Goal: Task Accomplishment & Management: Complete application form

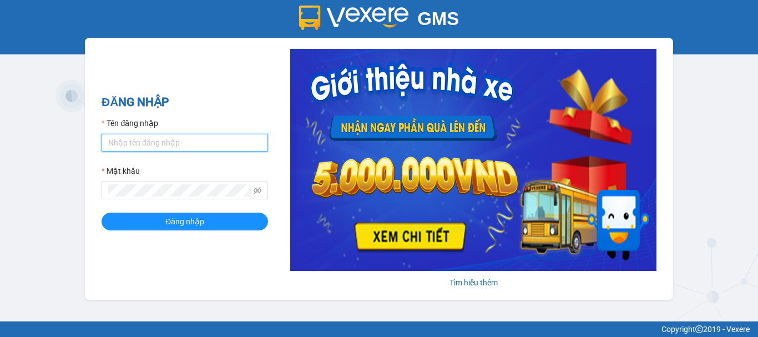
click at [195, 146] on input "Tên đăng nhập" at bounding box center [185, 143] width 166 height 18
type input "nhung.khanhphong"
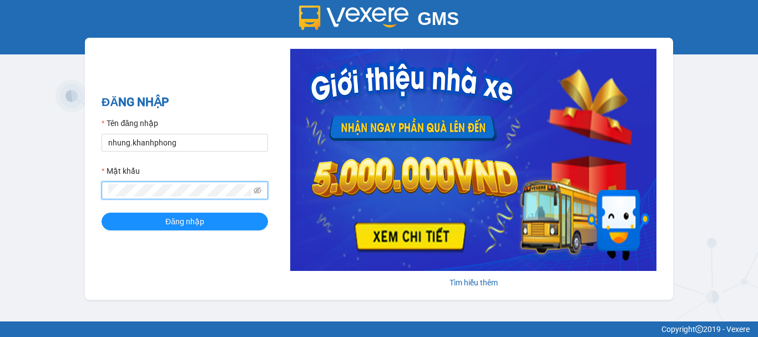
click at [102, 212] on button "Đăng nhập" at bounding box center [185, 221] width 166 height 18
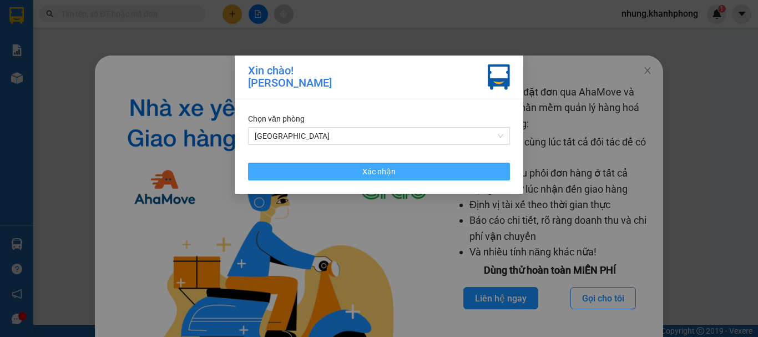
click at [366, 176] on span "Xác nhận" at bounding box center [378, 171] width 33 height 12
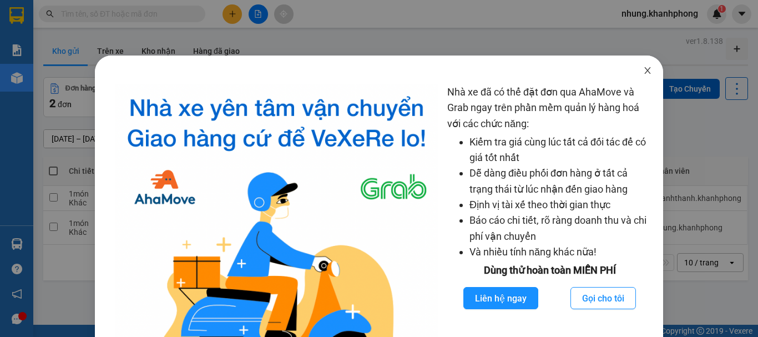
click at [643, 69] on icon "close" at bounding box center [647, 70] width 9 height 9
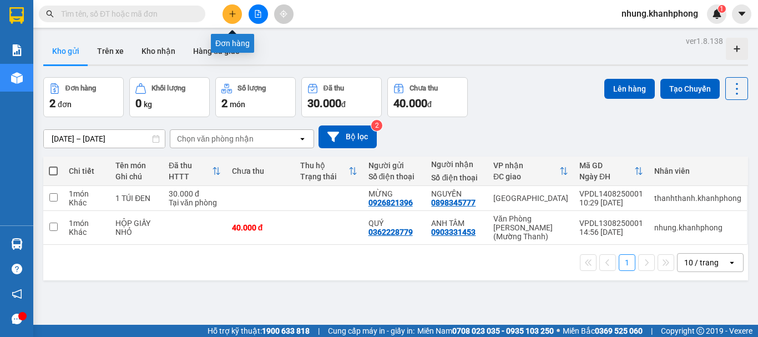
click at [232, 16] on icon "plus" at bounding box center [232, 14] width 1 height 6
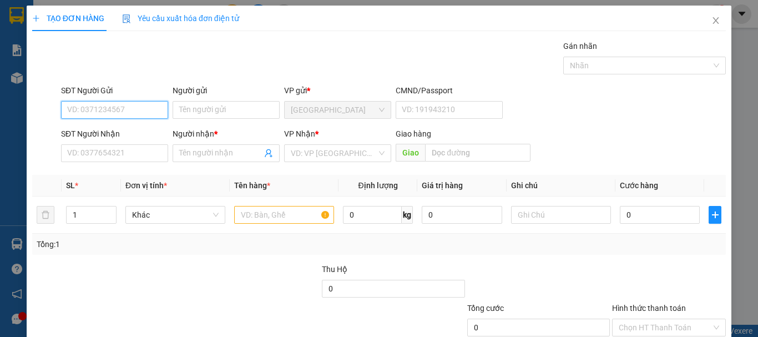
click at [143, 110] on input "SĐT Người Gửi" at bounding box center [114, 110] width 107 height 18
type input "0938180873"
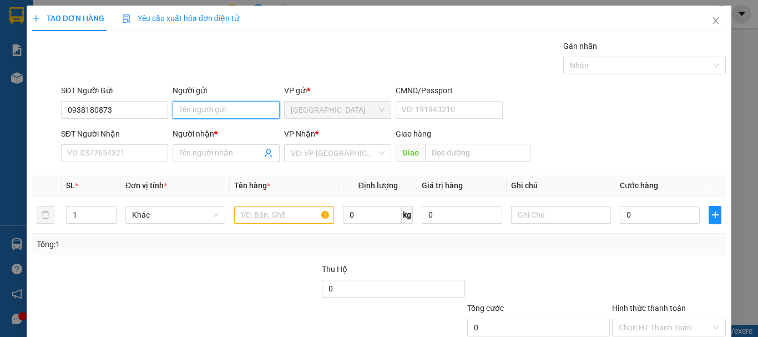
click at [201, 107] on input "Người gửi" at bounding box center [226, 110] width 107 height 18
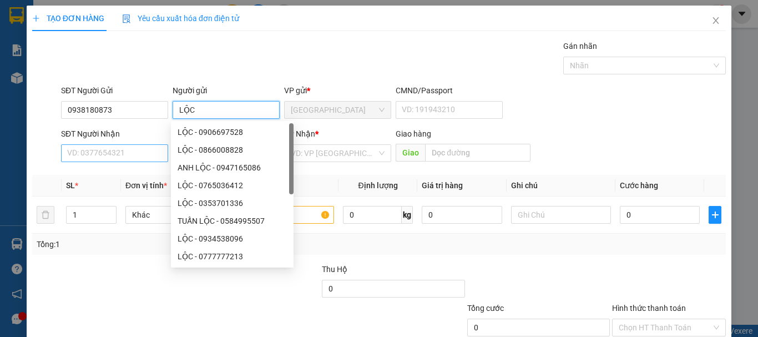
type input "LỘC"
click at [135, 158] on input "SĐT Người Nhận" at bounding box center [114, 153] width 107 height 18
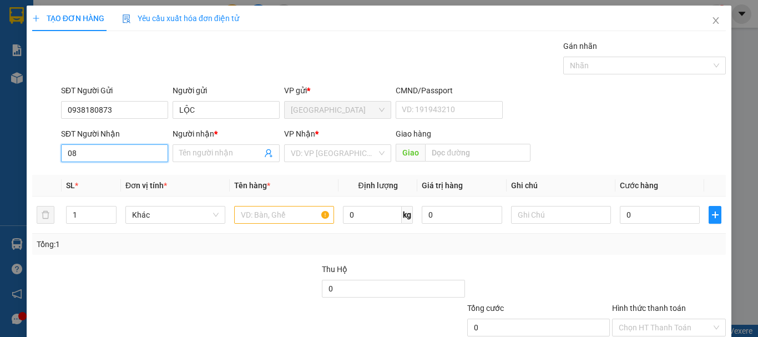
type input "0"
click at [129, 156] on input "SĐT Người Nhận" at bounding box center [114, 153] width 107 height 18
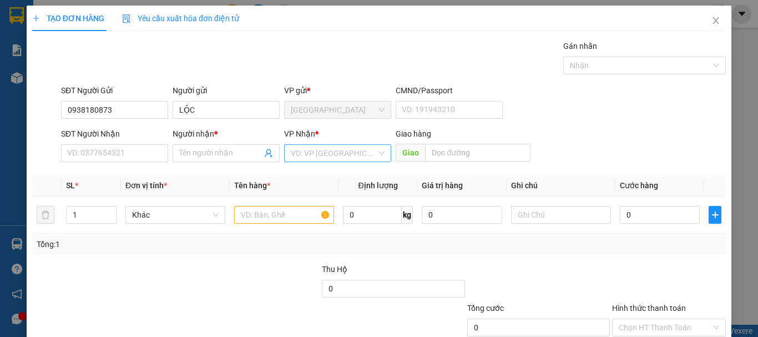
click at [348, 156] on input "search" at bounding box center [334, 153] width 86 height 17
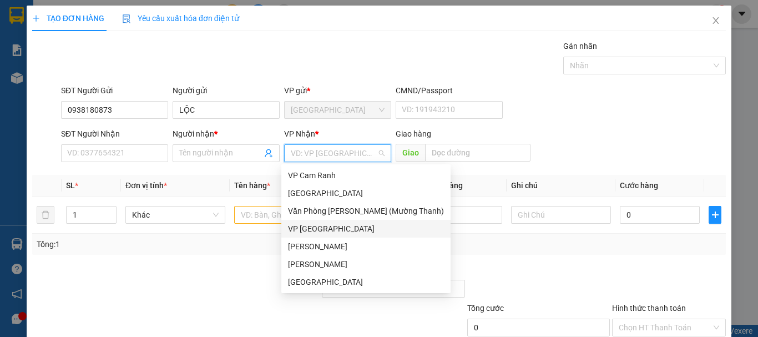
click at [326, 229] on div "VP Ninh Hòa" at bounding box center [366, 228] width 156 height 12
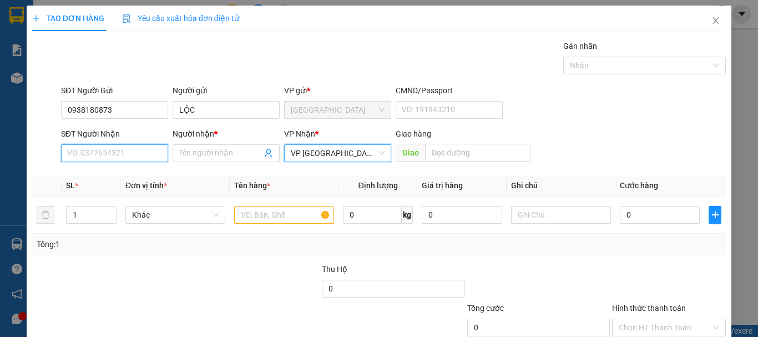
click at [119, 155] on input "SĐT Người Nhận" at bounding box center [114, 153] width 107 height 18
type input "084706141099"
drag, startPoint x: 126, startPoint y: 156, endPoint x: 0, endPoint y: 150, distance: 126.6
click at [0, 147] on div "TẠO ĐƠN HÀNG Yêu cầu xuất hóa đơn điện tử Transit Pickup Surcharge Ids Transit …" at bounding box center [379, 168] width 758 height 337
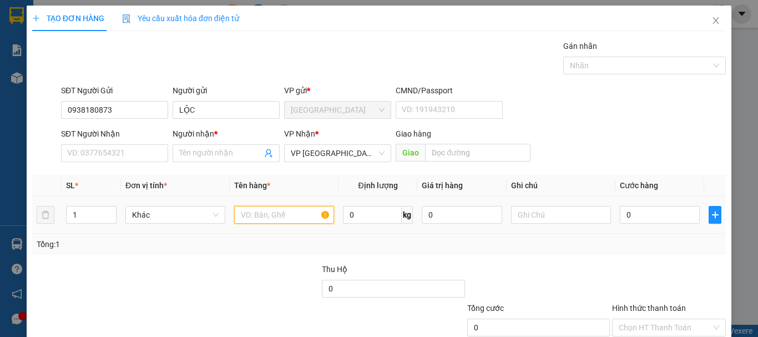
click at [283, 215] on input "text" at bounding box center [284, 215] width 100 height 18
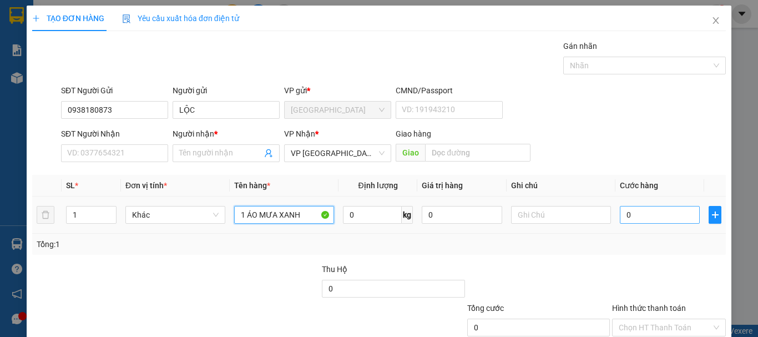
type input "1 ÁO MƯA XANH"
click at [648, 212] on input "0" at bounding box center [660, 215] width 80 height 18
type input "3"
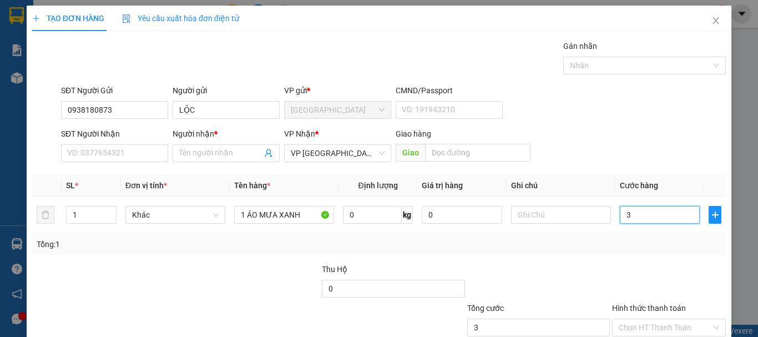
type input "30"
type input "300"
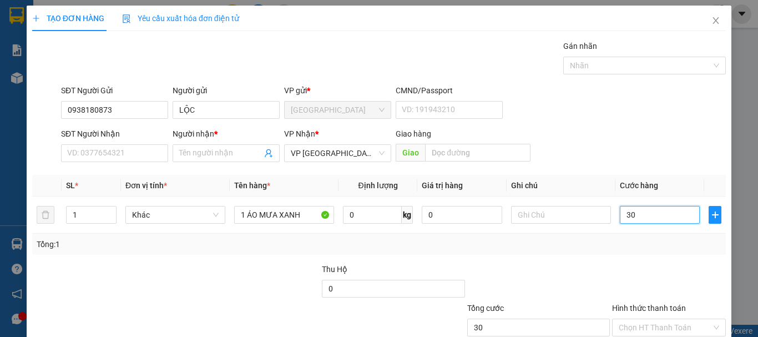
type input "300"
type input "3.000"
type input "30.000"
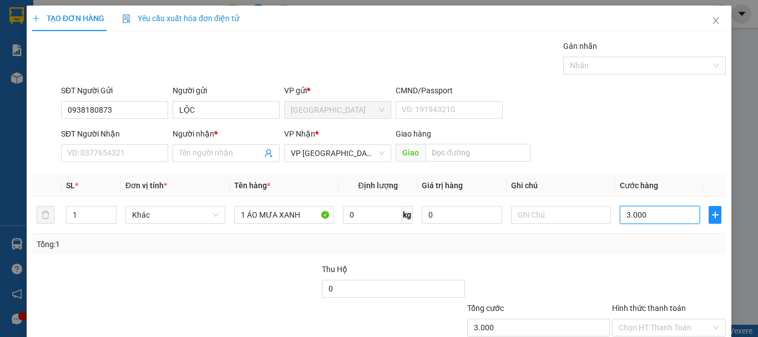
type input "30.000"
click at [337, 248] on div "Tổng: 1" at bounding box center [379, 244] width 684 height 12
click at [145, 160] on input "SĐT Người Nhận" at bounding box center [114, 153] width 107 height 18
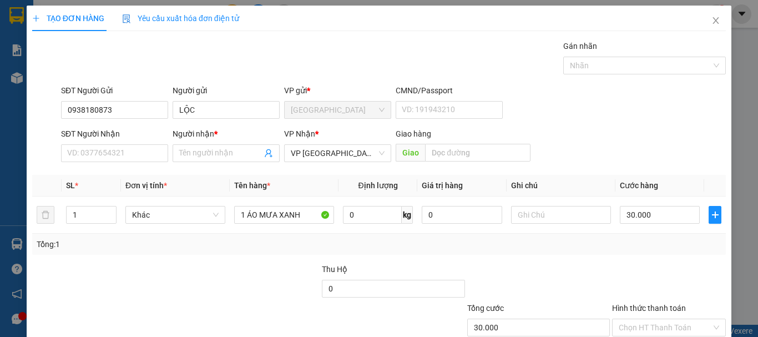
click at [227, 47] on div "Gói vận chuyển * Tiêu chuẩn Gán nhãn Nhãn" at bounding box center [393, 59] width 669 height 39
click at [102, 160] on input "SĐT Người Nhận" at bounding box center [114, 153] width 107 height 18
click at [133, 151] on input "SĐT Người Nhận" at bounding box center [114, 153] width 107 height 18
click at [114, 153] on input "SĐT Người Nhận" at bounding box center [114, 153] width 107 height 18
click at [111, 155] on input "SĐT Người Nhận" at bounding box center [114, 153] width 107 height 18
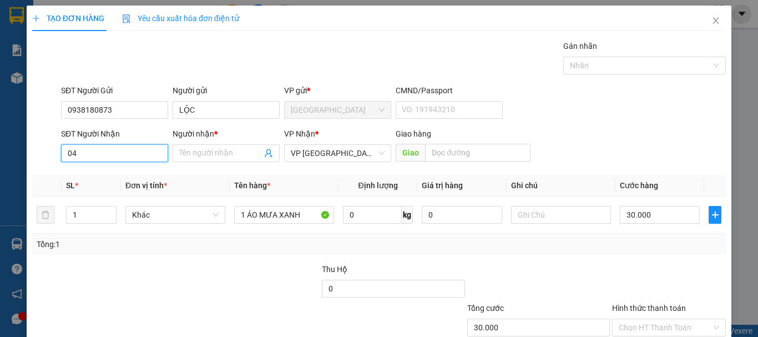
type input "0"
click at [124, 155] on input "SĐT Người Nhận" at bounding box center [114, 153] width 107 height 18
type input "0938180873"
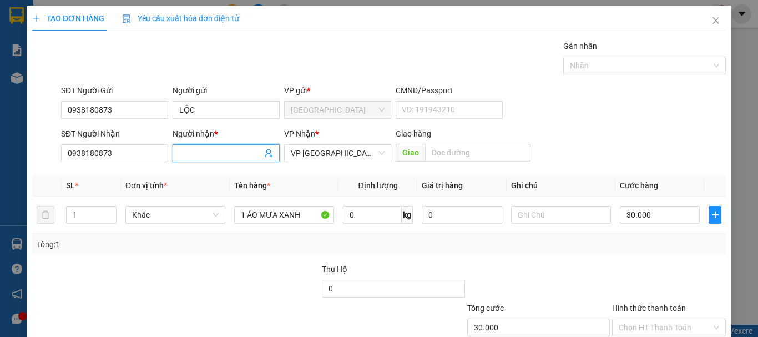
click at [217, 151] on input "Người nhận *" at bounding box center [220, 153] width 83 height 12
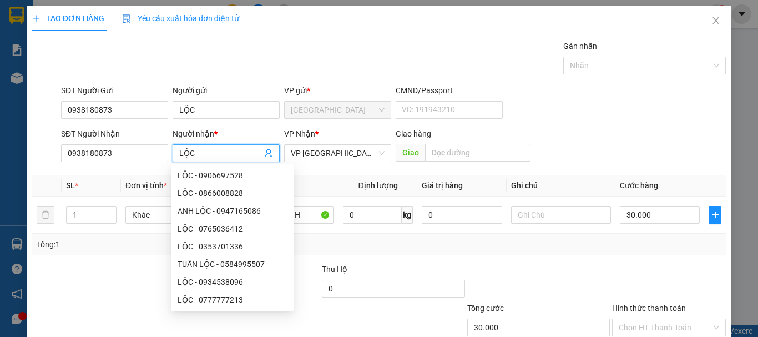
type input "LỘC"
click at [232, 69] on div "Gói vận chuyển * Tiêu chuẩn Gán nhãn Nhãn" at bounding box center [393, 59] width 669 height 39
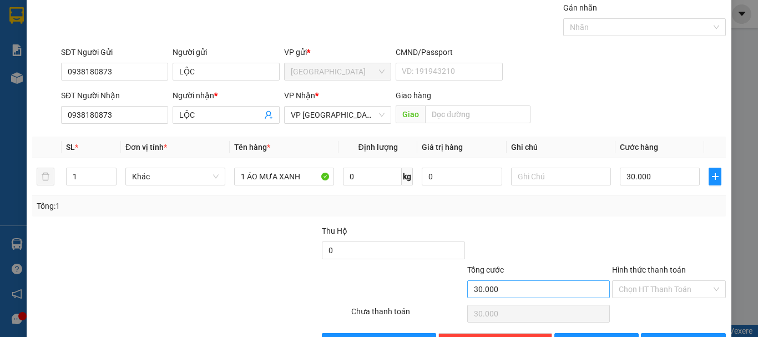
scroll to position [74, 0]
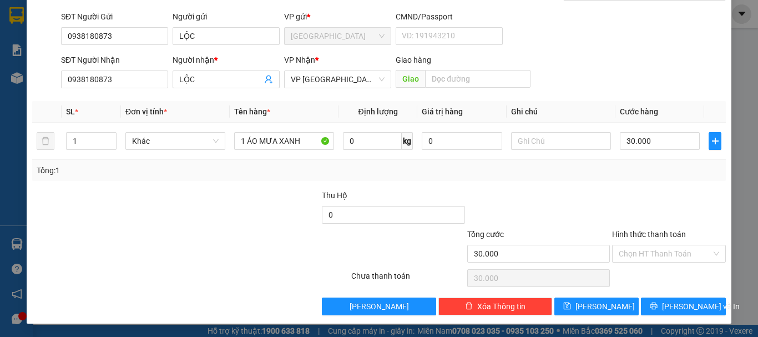
click at [561, 176] on div "Tổng: 1" at bounding box center [379, 170] width 684 height 12
click at [633, 249] on input "Hình thức thanh toán" at bounding box center [664, 253] width 93 height 17
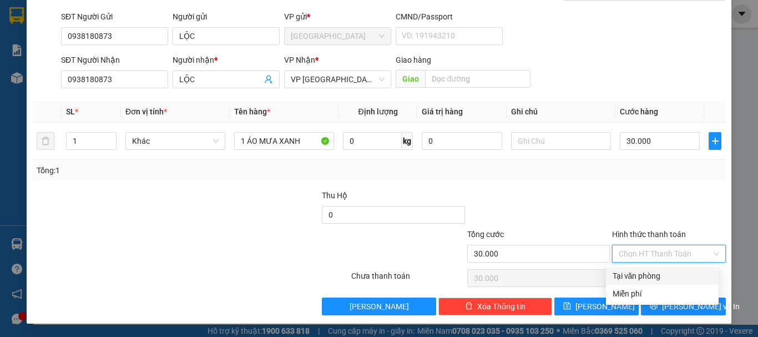
click at [642, 275] on div "Tại văn phòng" at bounding box center [661, 276] width 99 height 12
type input "0"
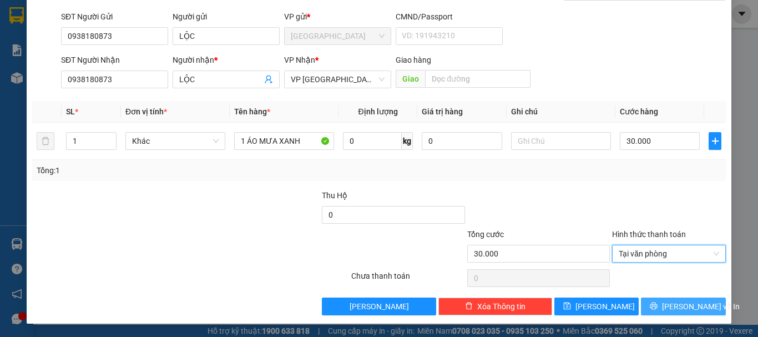
drag, startPoint x: 678, startPoint y: 305, endPoint x: 642, endPoint y: 193, distance: 117.5
click at [678, 304] on span "Lưu và In" at bounding box center [701, 306] width 78 height 12
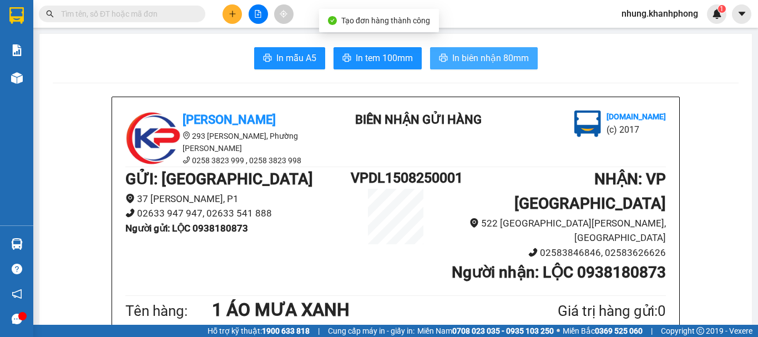
click at [497, 54] on span "In biên nhận 80mm" at bounding box center [490, 58] width 77 height 14
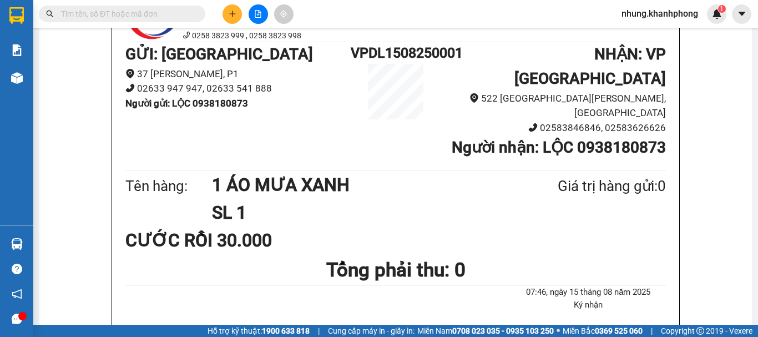
scroll to position [222, 0]
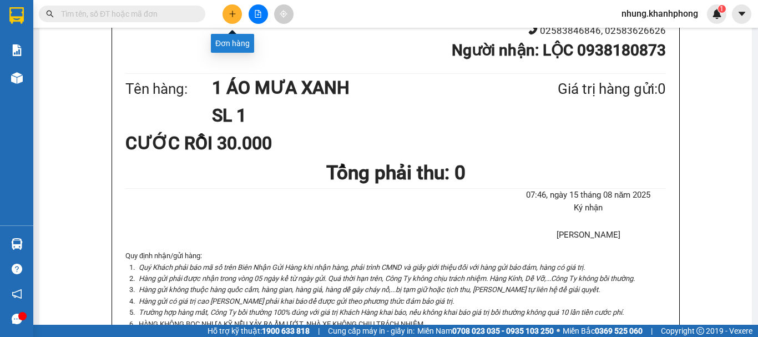
click at [236, 13] on icon "plus" at bounding box center [233, 14] width 8 height 8
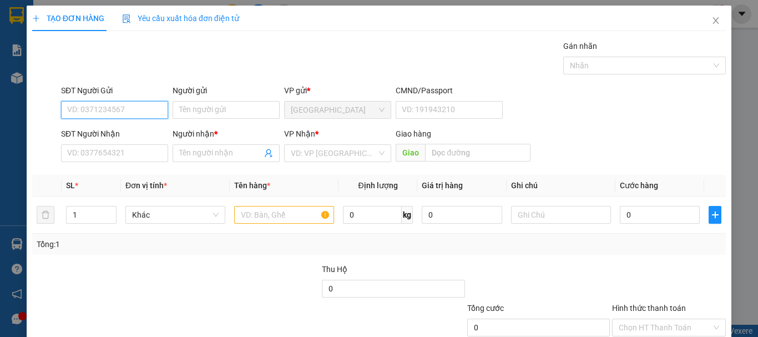
click at [102, 108] on input "SĐT Người Gửi" at bounding box center [114, 110] width 107 height 18
type input "0384354511"
click at [136, 132] on div "0384354511 - ANH" at bounding box center [113, 132] width 93 height 12
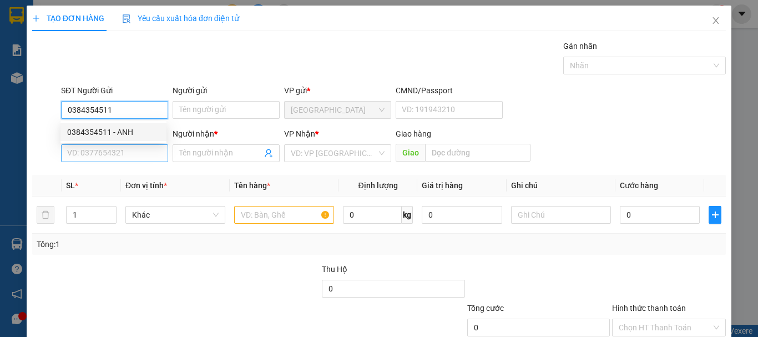
type input "ANH"
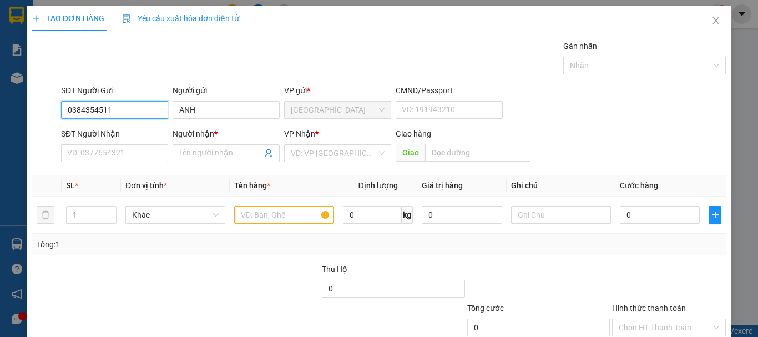
drag, startPoint x: 119, startPoint y: 110, endPoint x: 45, endPoint y: 114, distance: 73.4
click at [38, 114] on div "SĐT Người Gửi 0384354511 0384354511 Người gửi ANH VP gửi * Đà Lạt CMND/Passport…" at bounding box center [379, 103] width 696 height 39
type input "0384354511"
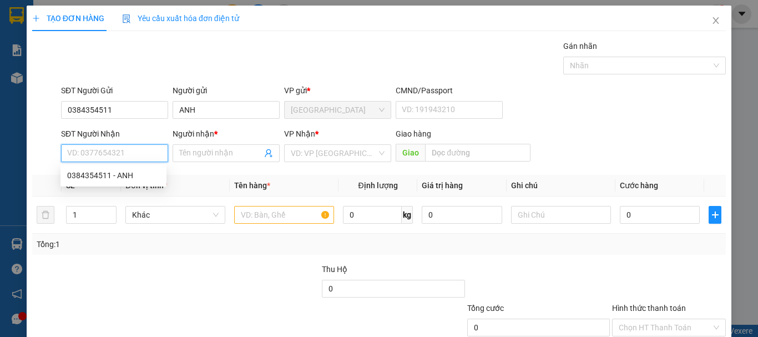
paste input "0384354511"
type input "0384354511"
click at [128, 178] on div "0384354511 - ANH" at bounding box center [113, 175] width 93 height 12
type input "ANH"
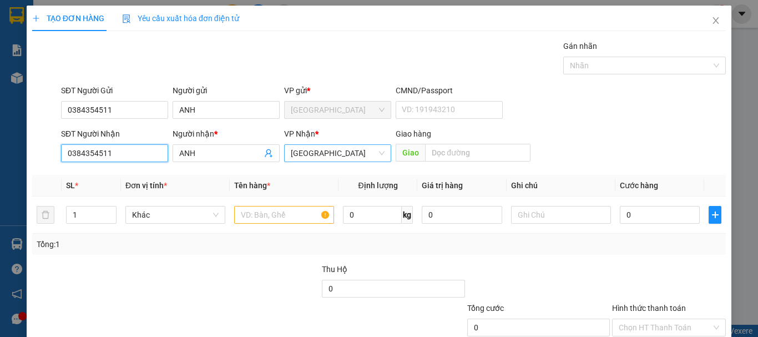
click at [360, 158] on span "Đà Lạt" at bounding box center [338, 153] width 94 height 17
type input "0384354511"
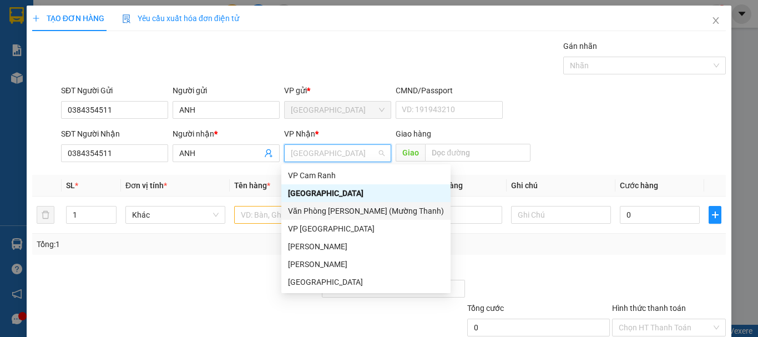
click at [357, 213] on div "Văn Phòng Trần Phú (Mường Thanh)" at bounding box center [366, 211] width 156 height 12
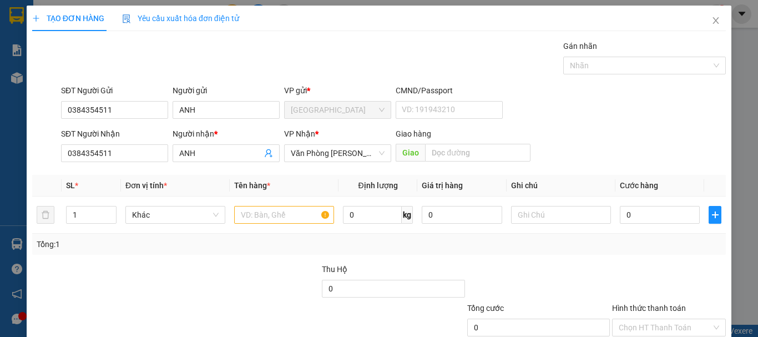
click at [435, 259] on div "Transit Pickup Surcharge Ids Transit Deliver Surcharge Ids Transit Deliver Surc…" at bounding box center [378, 214] width 693 height 349
click at [326, 155] on span "Văn Phòng Trần Phú (Mường Thanh)" at bounding box center [338, 153] width 94 height 17
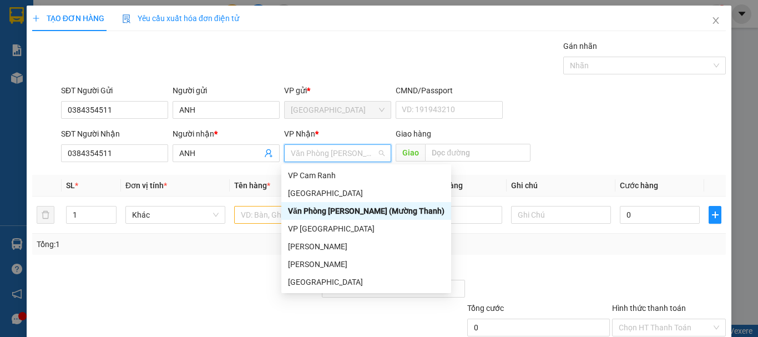
drag, startPoint x: 356, startPoint y: 212, endPoint x: 367, endPoint y: 209, distance: 11.8
click at [358, 212] on div "Văn Phòng Trần Phú (Mường Thanh)" at bounding box center [366, 211] width 156 height 12
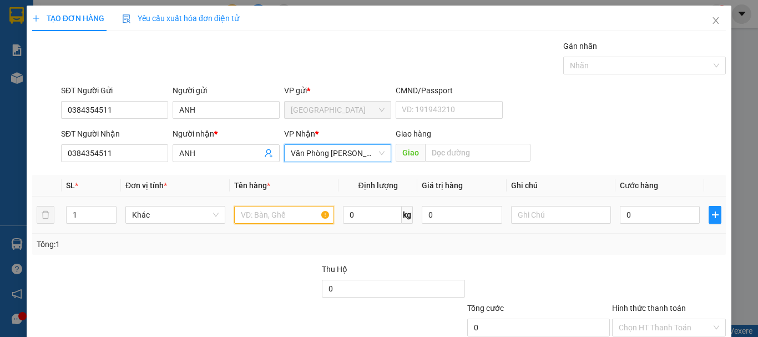
click at [258, 215] on input "text" at bounding box center [284, 215] width 100 height 18
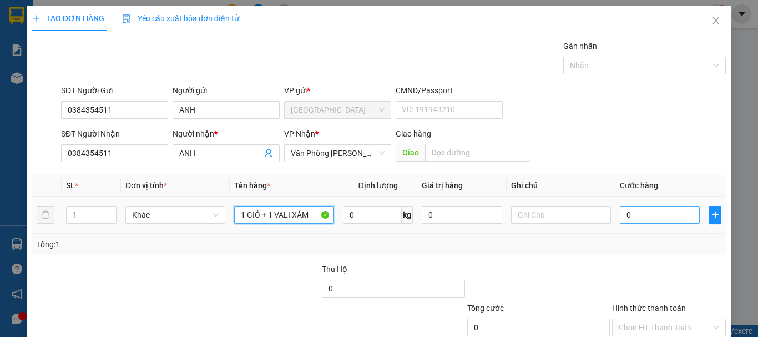
type input "1 GIỎ + 1 VALI XÁM"
click at [638, 217] on input "0" at bounding box center [660, 215] width 80 height 18
type input "7"
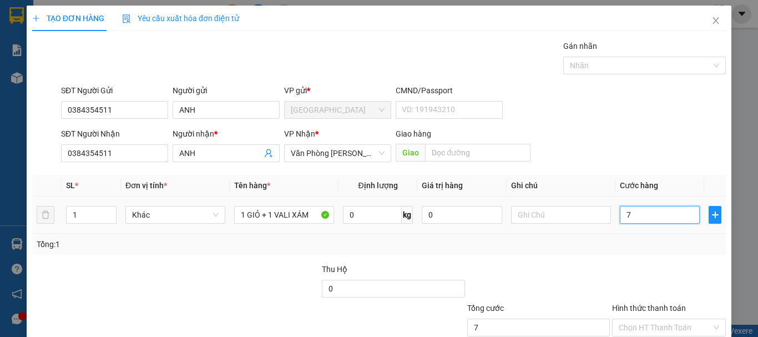
type input "70"
type input "700"
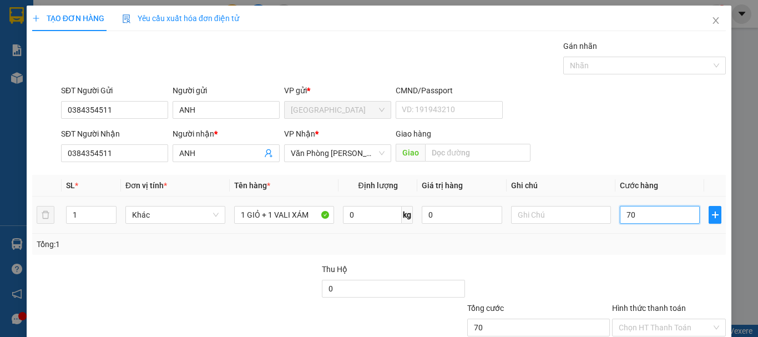
type input "700"
type input "7.000"
type input "70.000"
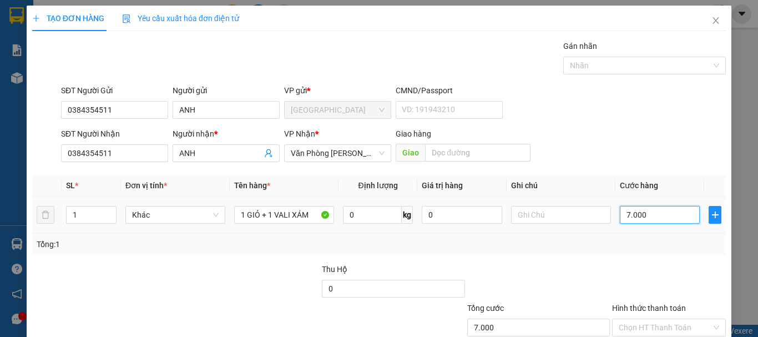
type input "70.000"
drag, startPoint x: 550, startPoint y: 258, endPoint x: 561, endPoint y: 247, distance: 15.7
click at [550, 257] on div "Transit Pickup Surcharge Ids Transit Deliver Surcharge Ids Transit Deliver Surc…" at bounding box center [378, 214] width 693 height 349
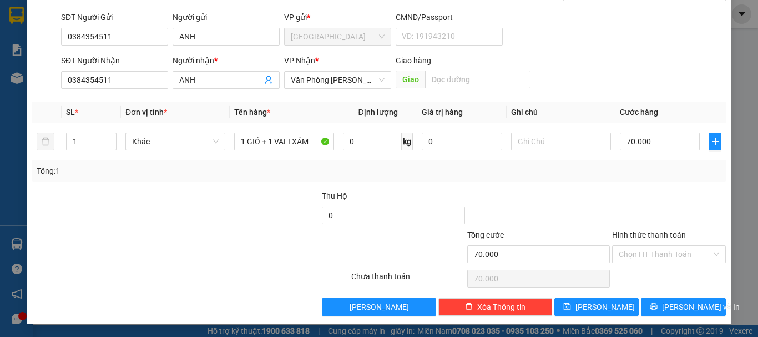
scroll to position [74, 0]
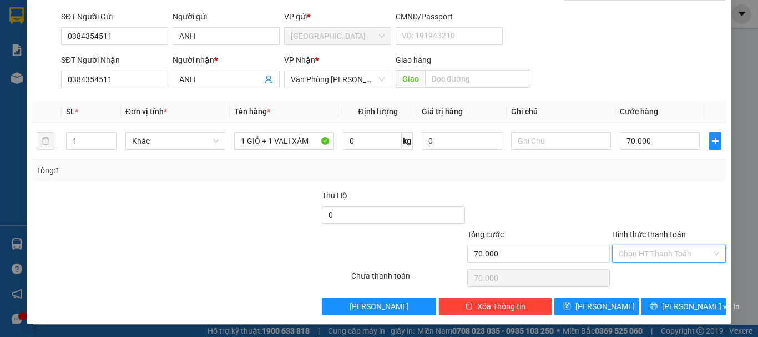
click at [633, 251] on input "Hình thức thanh toán" at bounding box center [664, 253] width 93 height 17
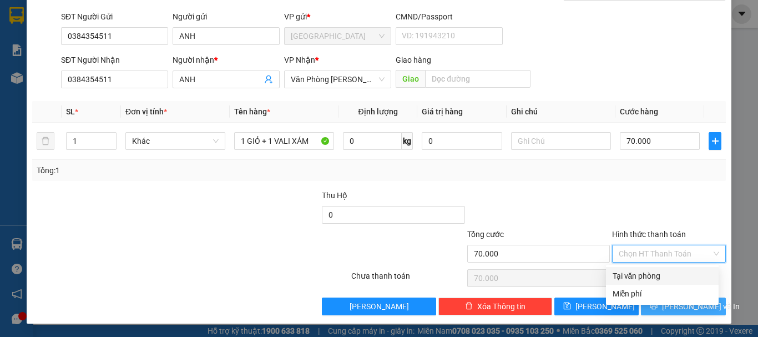
drag, startPoint x: 643, startPoint y: 278, endPoint x: 708, endPoint y: 303, distance: 70.1
click at [646, 280] on div "Tại văn phòng" at bounding box center [661, 276] width 99 height 12
type input "0"
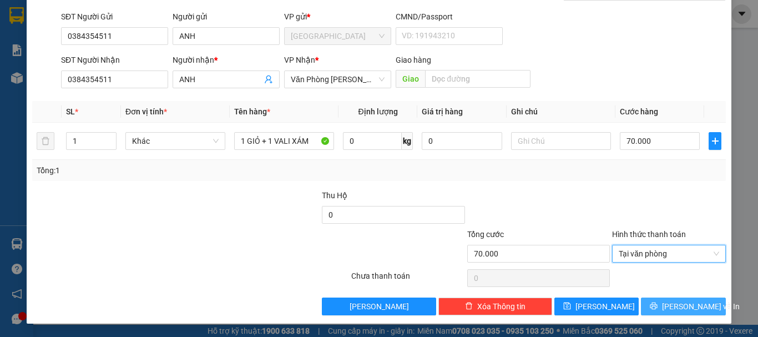
click at [688, 308] on span "Lưu và In" at bounding box center [701, 306] width 78 height 12
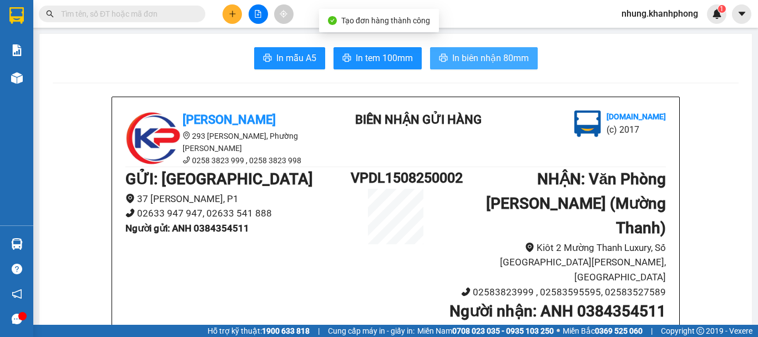
click at [502, 53] on span "In biên nhận 80mm" at bounding box center [490, 58] width 77 height 14
click at [480, 60] on span "In biên nhận 80mm" at bounding box center [490, 58] width 77 height 14
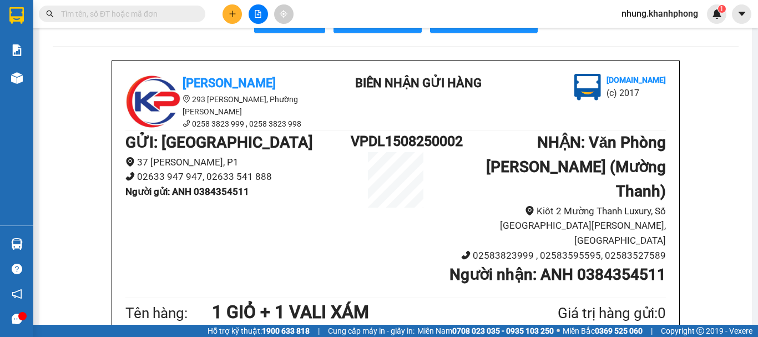
scroll to position [55, 0]
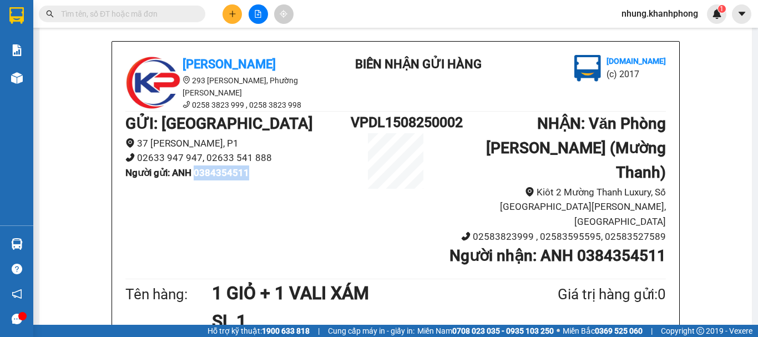
drag, startPoint x: 196, startPoint y: 174, endPoint x: 248, endPoint y: 173, distance: 51.6
click at [248, 173] on b "Người gửi : ANH 0384354511" at bounding box center [187, 172] width 124 height 11
copy b "0384354511"
paste input "0384354511"
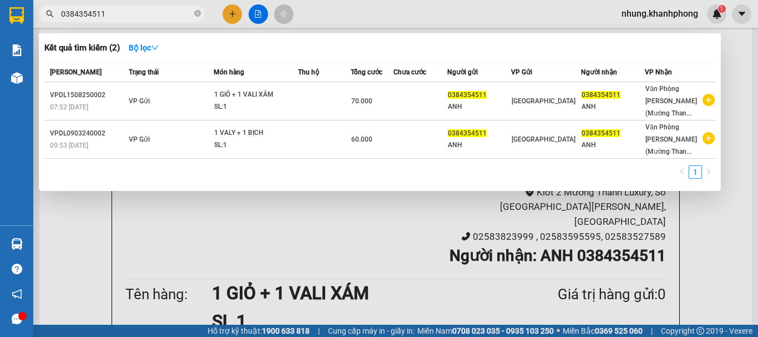
type input "0384354511"
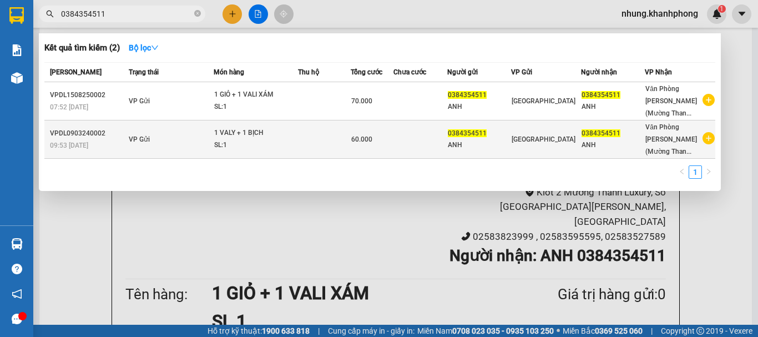
click at [214, 144] on td "VP Gửi" at bounding box center [170, 139] width 88 height 38
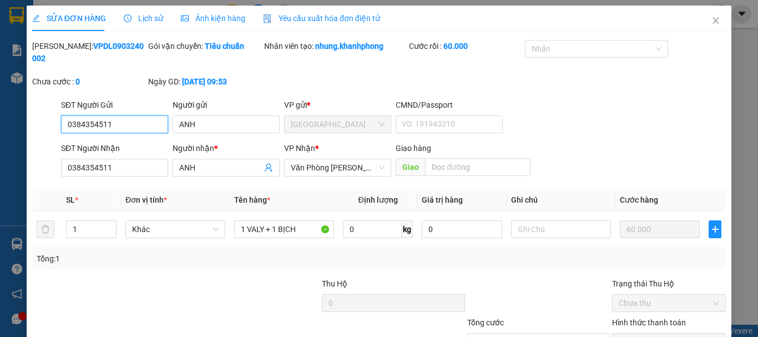
type input "0384354511"
type input "60.000"
click at [711, 19] on icon "close" at bounding box center [715, 20] width 9 height 9
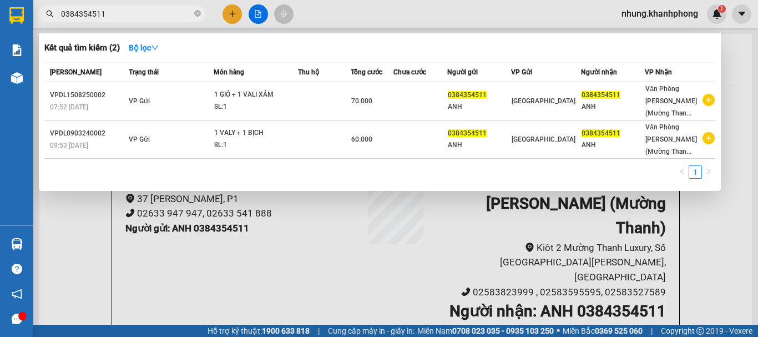
click at [134, 17] on input "0384354511" at bounding box center [126, 14] width 131 height 12
click at [488, 13] on div at bounding box center [379, 168] width 758 height 337
